Goal: Transaction & Acquisition: Purchase product/service

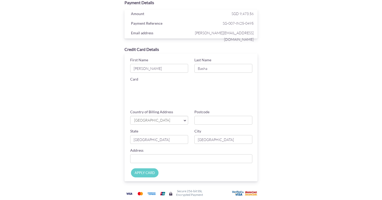
scroll to position [20, 0]
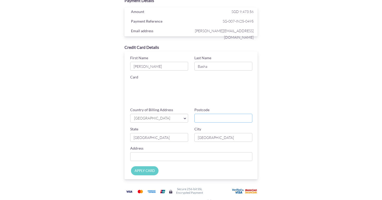
click at [210, 119] on input "Postcode" at bounding box center [223, 118] width 58 height 9
type input "259957"
type input "[STREET_ADDRESS]"
click at [151, 170] on input "APPLY CARD" at bounding box center [145, 170] width 28 height 9
type input "Applying..."
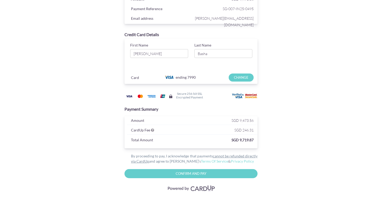
scroll to position [32, 0]
click at [180, 175] on input "Confirm and Pay" at bounding box center [190, 173] width 133 height 9
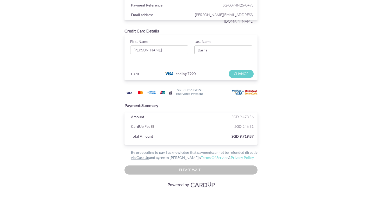
scroll to position [38, 0]
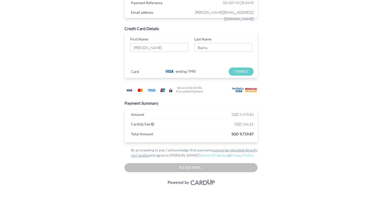
type input "Confirm And Pay"
